Goal: Task Accomplishment & Management: Use online tool/utility

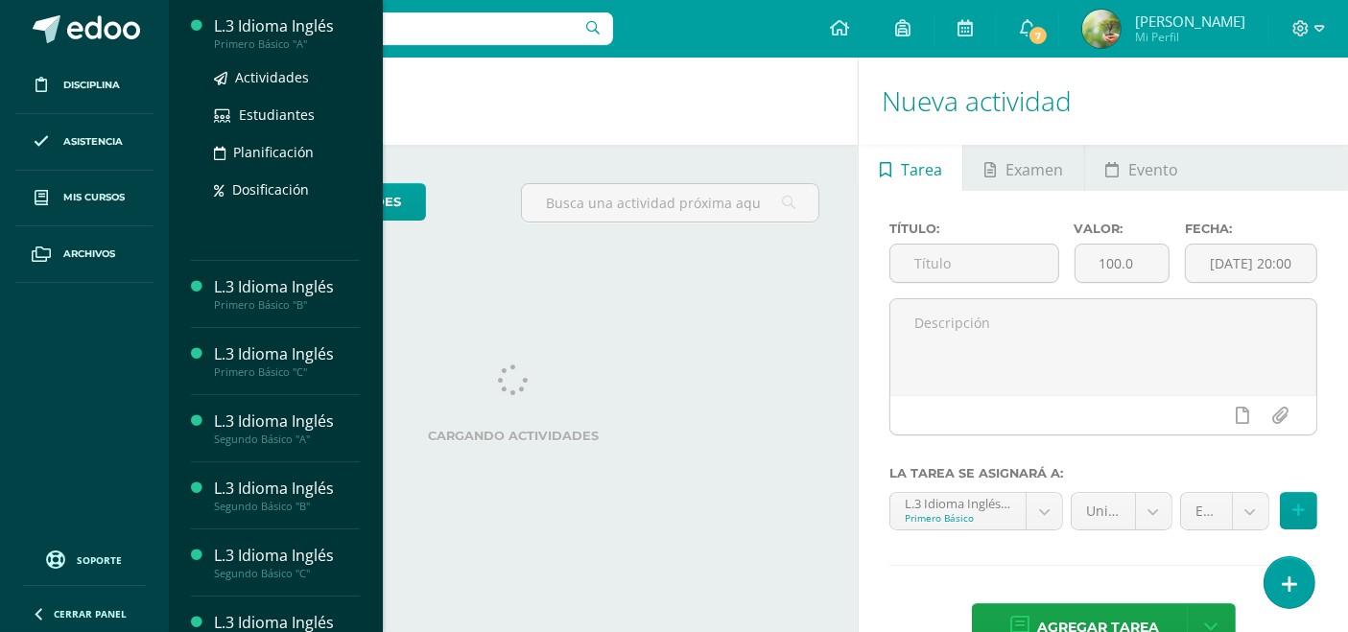
click at [303, 48] on div "Primero Básico "A"" at bounding box center [287, 43] width 146 height 13
click at [295, 70] on span "Actividades" at bounding box center [272, 77] width 74 height 18
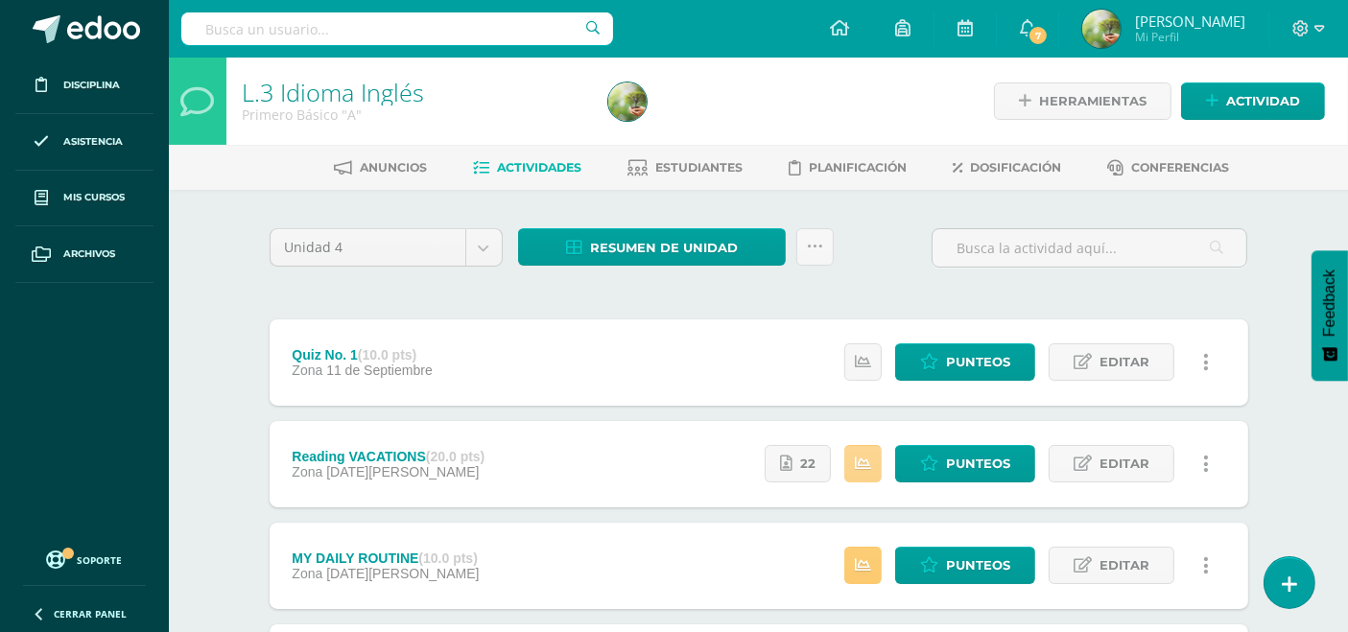
click at [868, 456] on icon at bounding box center [863, 464] width 16 height 16
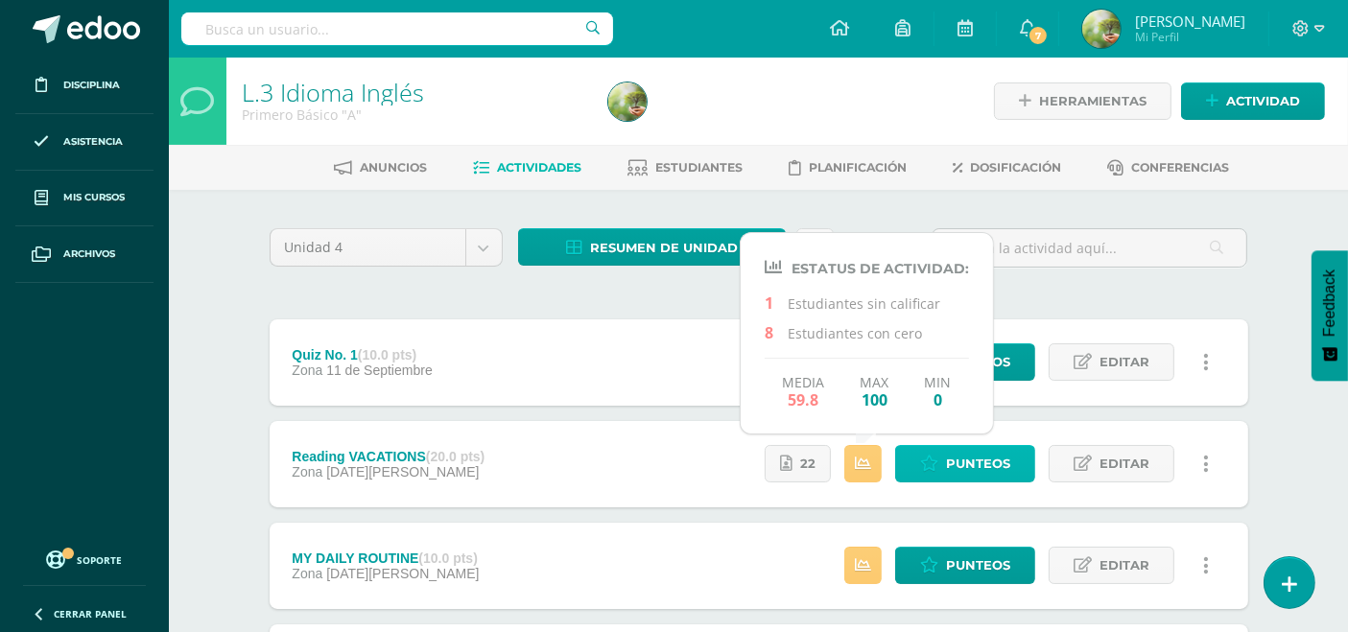
click at [966, 454] on span "Punteos" at bounding box center [978, 463] width 64 height 35
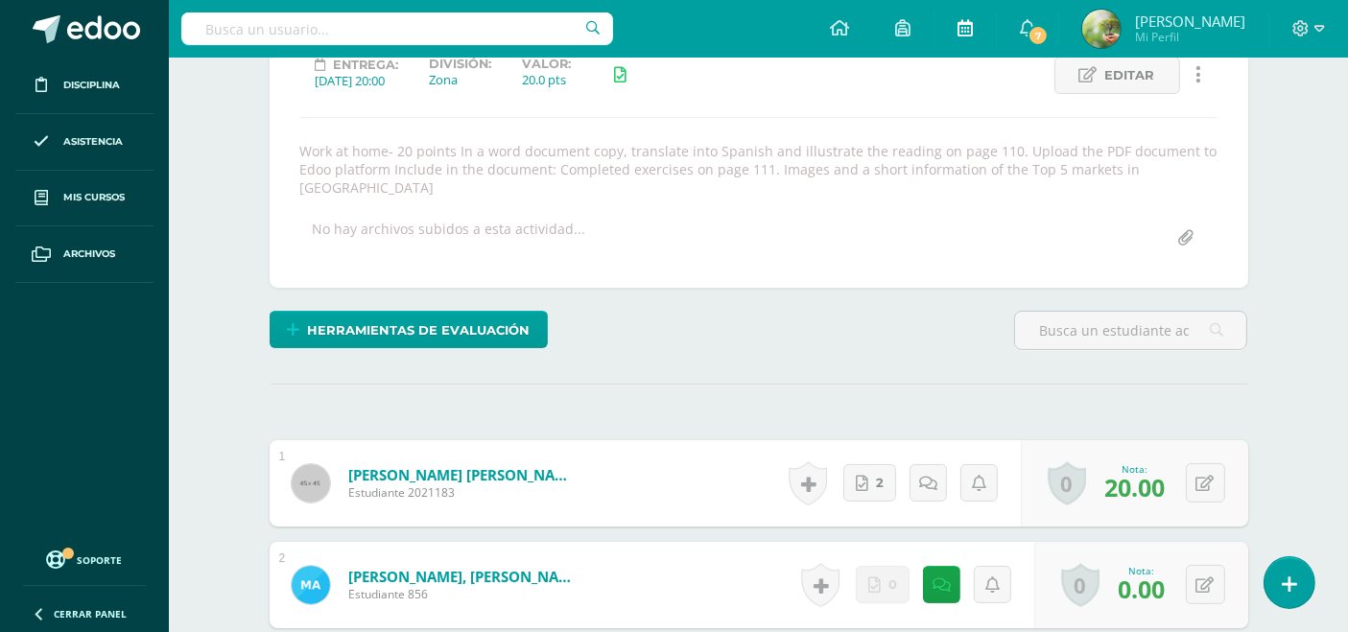
scroll to position [282, 0]
